Goal: Submit feedback/report problem: Provide input to the site owners about the experience or issues

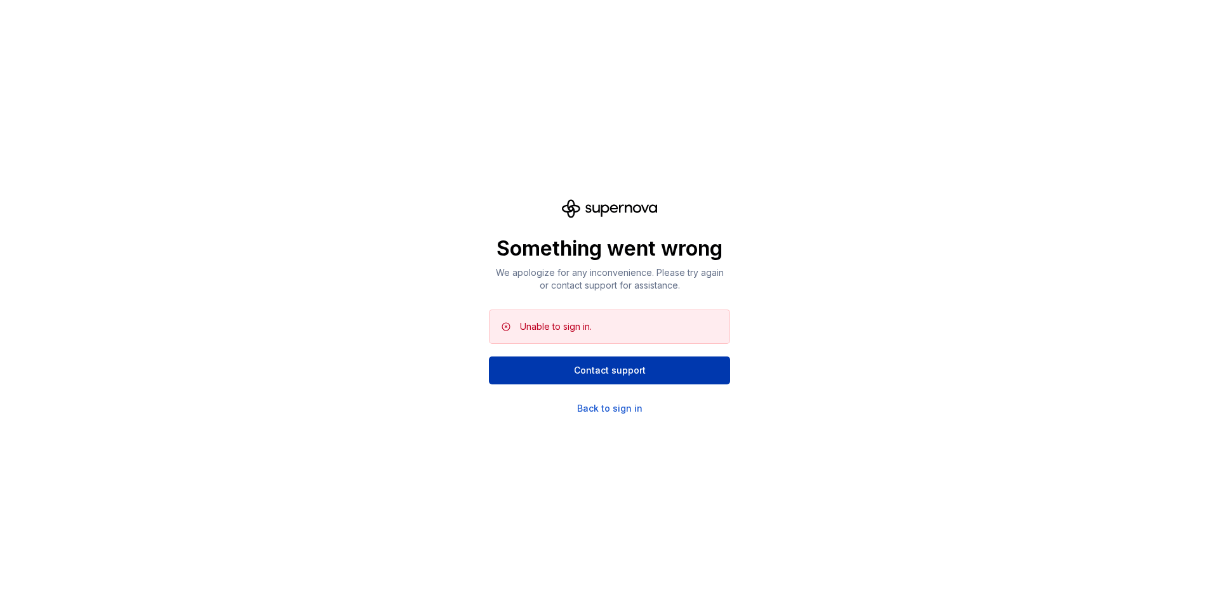
click at [571, 360] on button "Contact support" at bounding box center [609, 371] width 241 height 28
click at [612, 404] on div "Back to sign in" at bounding box center [609, 408] width 65 height 13
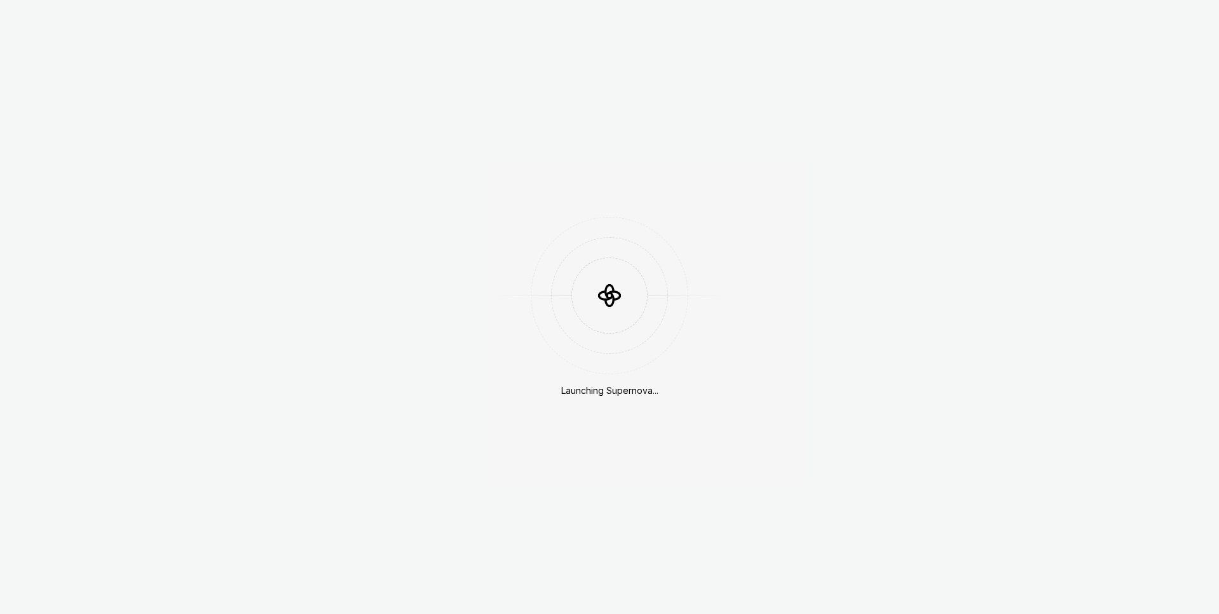
scroll to position [362, 0]
